Goal: Information Seeking & Learning: Check status

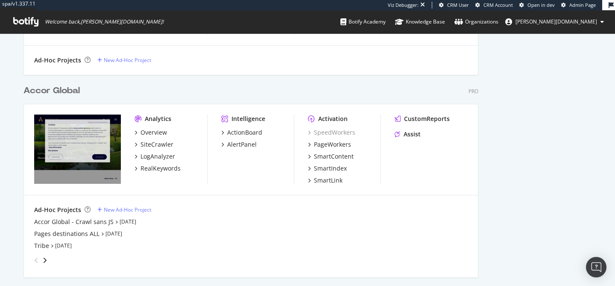
scroll to position [1493, 0]
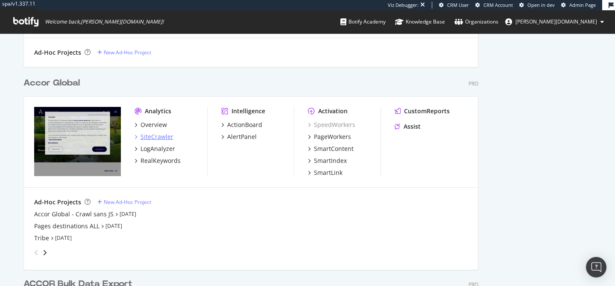
click at [156, 138] on div "SiteCrawler" at bounding box center [157, 136] width 33 height 9
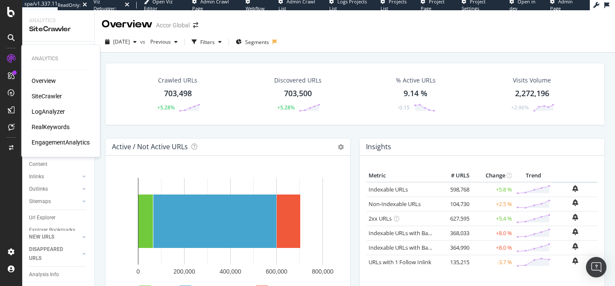
click at [53, 130] on div "RealKeywords" at bounding box center [51, 127] width 38 height 9
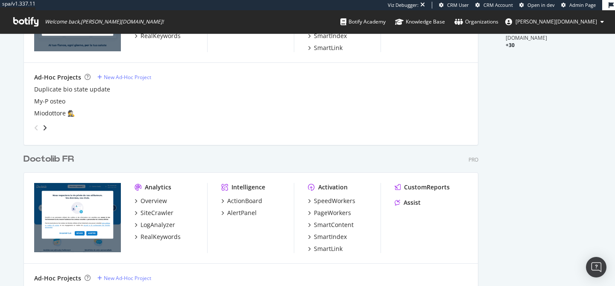
scroll to position [345, 0]
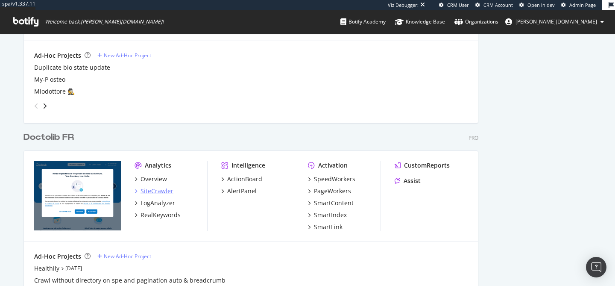
click at [152, 189] on div "SiteCrawler" at bounding box center [157, 191] width 33 height 9
